Goal: Task Accomplishment & Management: Manage account settings

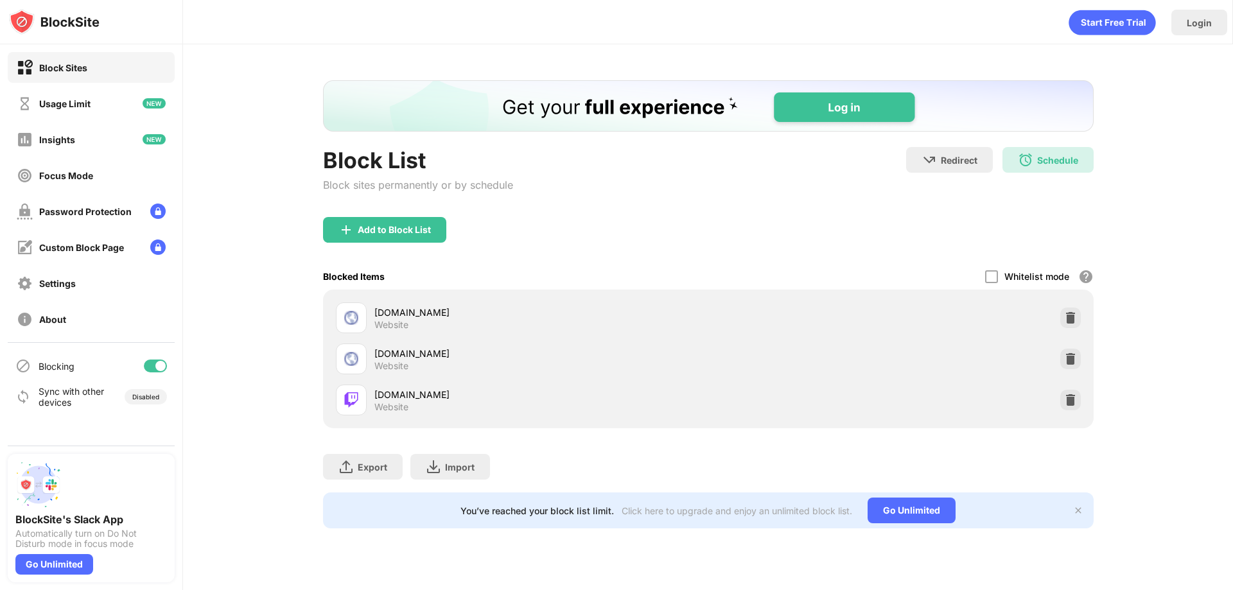
click at [1045, 153] on div "Schedule 10:00 to 23:50 Sat" at bounding box center [1048, 160] width 91 height 26
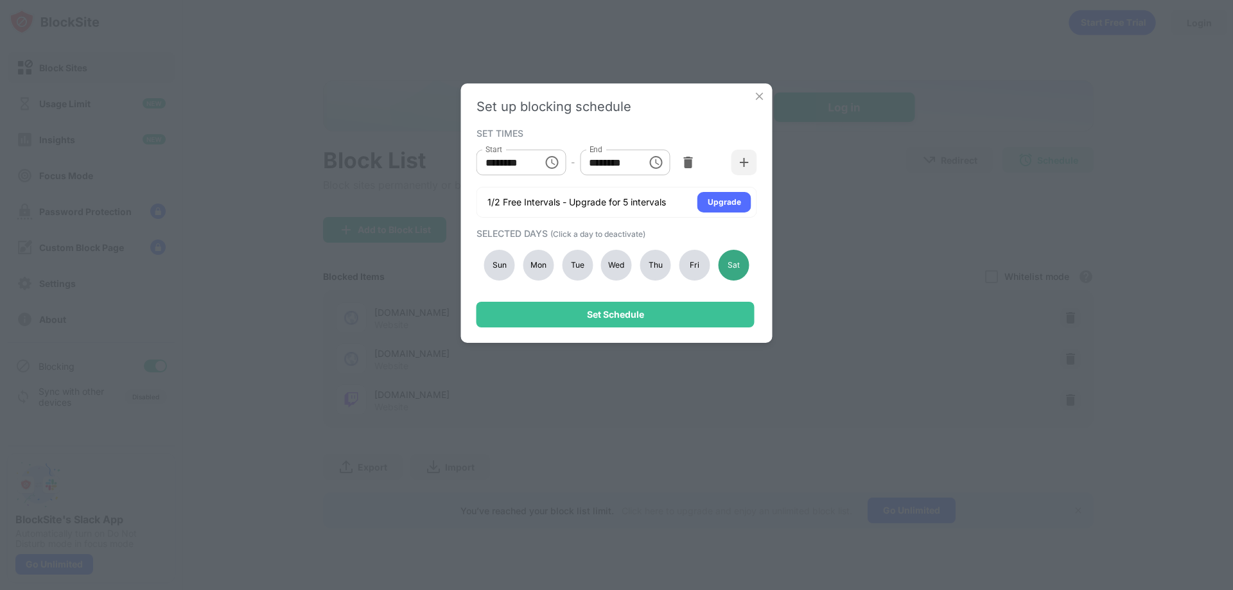
click at [741, 266] on div "Sat" at bounding box center [733, 265] width 31 height 31
click at [648, 270] on div "Thu" at bounding box center [655, 265] width 31 height 31
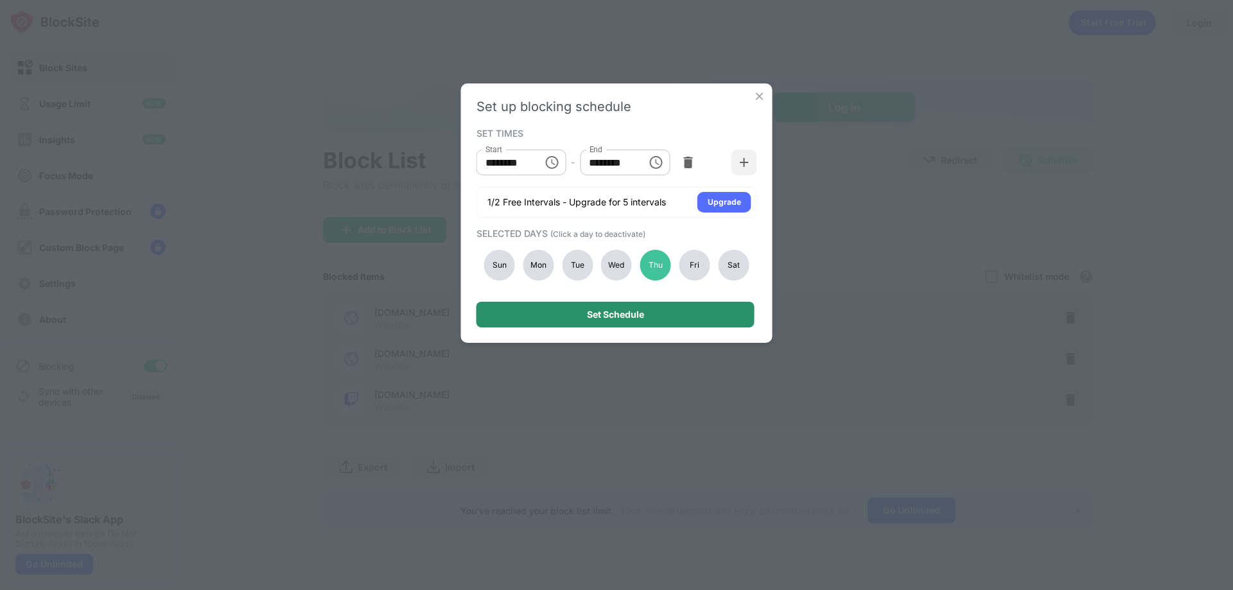
click at [650, 322] on div "Set Schedule" at bounding box center [616, 315] width 278 height 26
